Goal: Task Accomplishment & Management: Use online tool/utility

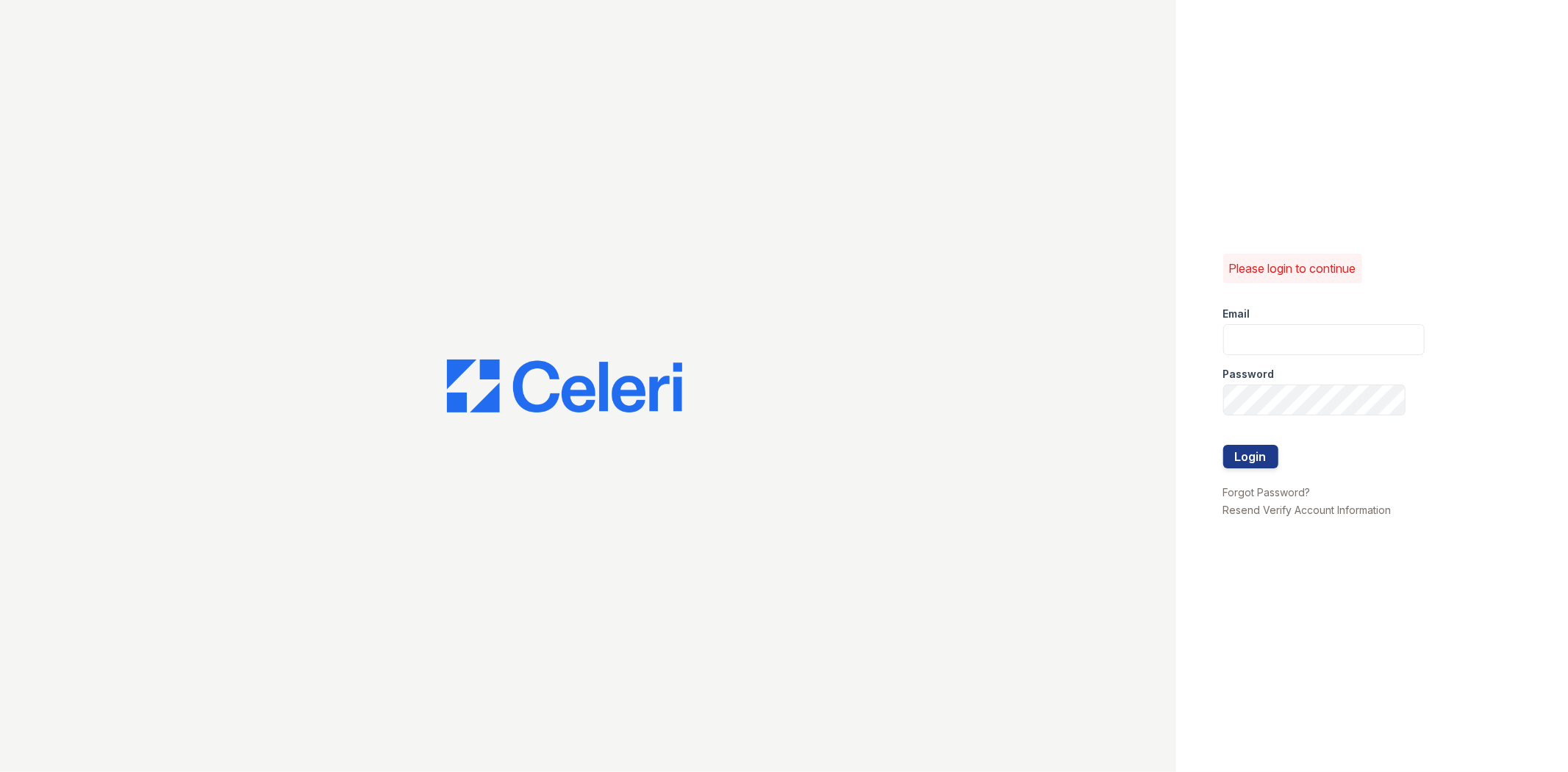
click at [1316, 318] on div "Email" at bounding box center [1324, 309] width 202 height 29
click at [1323, 336] on input "email" at bounding box center [1324, 340] width 202 height 31
type input "[EMAIL_ADDRESS][DOMAIN_NAME]"
click at [1223, 444] on button "Login" at bounding box center [1250, 456] width 55 height 23
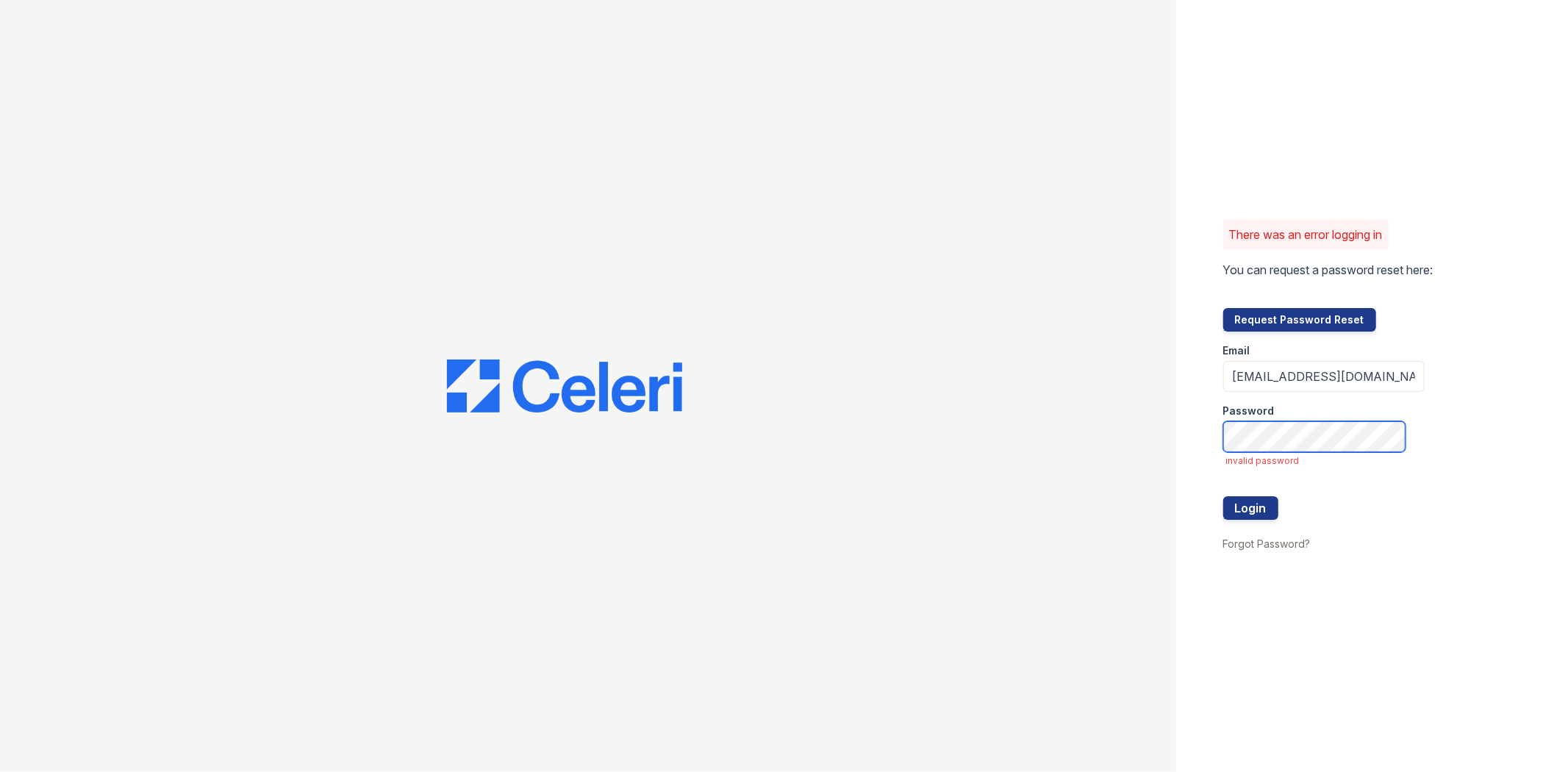
click at [1223, 496] on button "Login" at bounding box center [1250, 507] width 55 height 23
